Goal: Communication & Community: Answer question/provide support

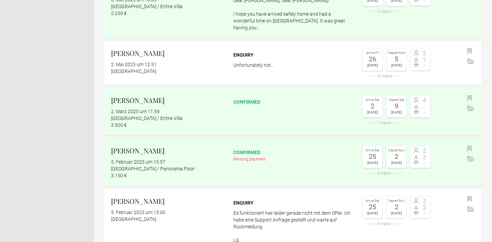
scroll to position [329, 0]
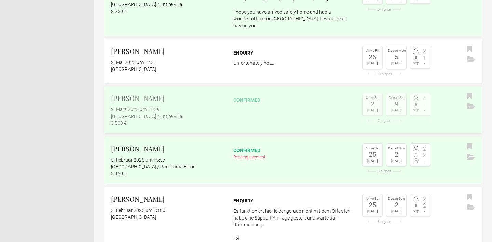
click at [138, 94] on h2 "[PERSON_NAME]" at bounding box center [167, 98] width 113 height 10
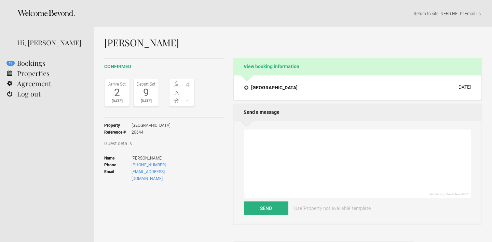
click at [254, 136] on textarea at bounding box center [357, 164] width 227 height 69
click at [331, 150] on textarea "Lieber [PERSON_NAME], ich hoffe, Sie haben Ihre Zeit auf [GEOGRAPHIC_DATA]" at bounding box center [357, 164] width 227 height 69
click at [351, 151] on textarea "Lieber [PERSON_NAME], ich hoffe, Sie haben Ihre Zeit auf [GEOGRAPHIC_DATA]" at bounding box center [357, 164] width 227 height 69
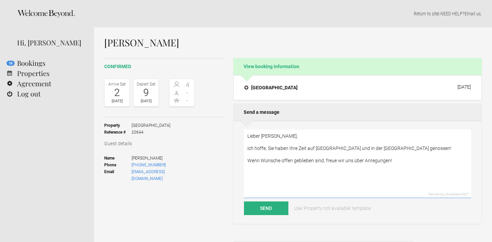
click at [336, 162] on textarea "Lieber [PERSON_NAME], ich hoffe, Sie haben Ihre Zeit auf [GEOGRAPHIC_DATA] und …" at bounding box center [357, 164] width 227 height 69
click at [398, 162] on textarea "Lieber [PERSON_NAME], ich hoffe, Sie haben Ihre Zeit auf [GEOGRAPHIC_DATA] und …" at bounding box center [357, 164] width 227 height 69
click at [421, 149] on textarea "Lieber [PERSON_NAME], ich hoffe, Sie haben Ihre Zeit auf [GEOGRAPHIC_DATA] und …" at bounding box center [357, 164] width 227 height 69
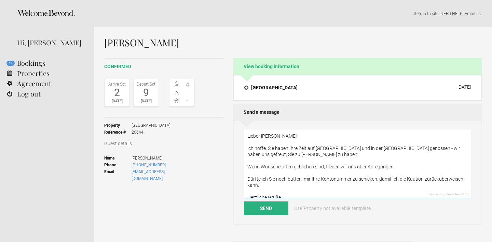
click at [281, 154] on textarea "Lieber [PERSON_NAME], ich hoffe, Sie haben Ihre Zeit auf [GEOGRAPHIC_DATA] und …" at bounding box center [357, 164] width 227 height 69
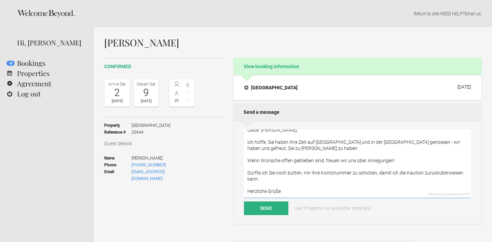
click at [284, 191] on textarea "Lieber [PERSON_NAME], ich hoffe, Sie haben Ihre Zeit auf [GEOGRAPHIC_DATA] und …" at bounding box center [357, 164] width 227 height 69
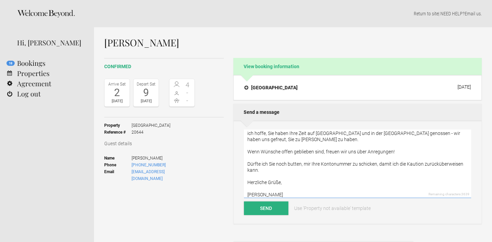
type textarea "Lieber [PERSON_NAME], ich hoffe, Sie haben Ihre Zeit auf [GEOGRAPHIC_DATA] und …"
click at [279, 207] on button "Send" at bounding box center [266, 209] width 44 height 14
